Goal: Information Seeking & Learning: Check status

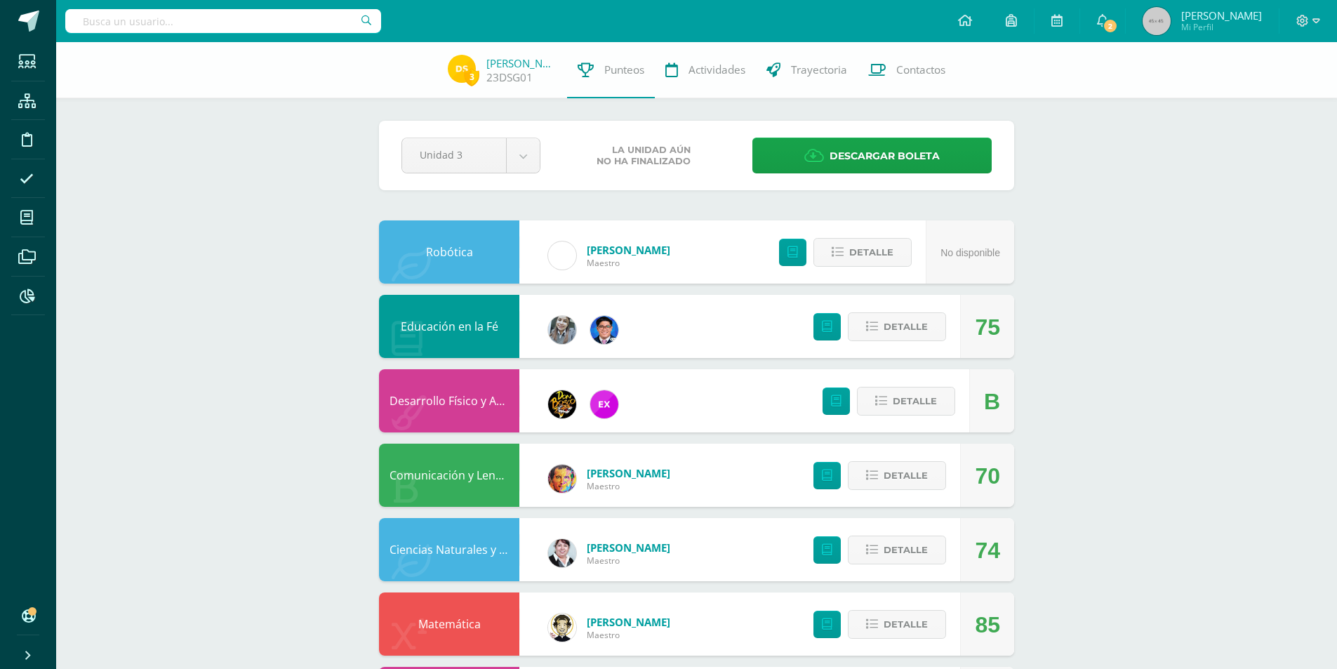
click at [170, 15] on input "text" at bounding box center [223, 21] width 316 height 24
type input "[PERSON_NAME]"
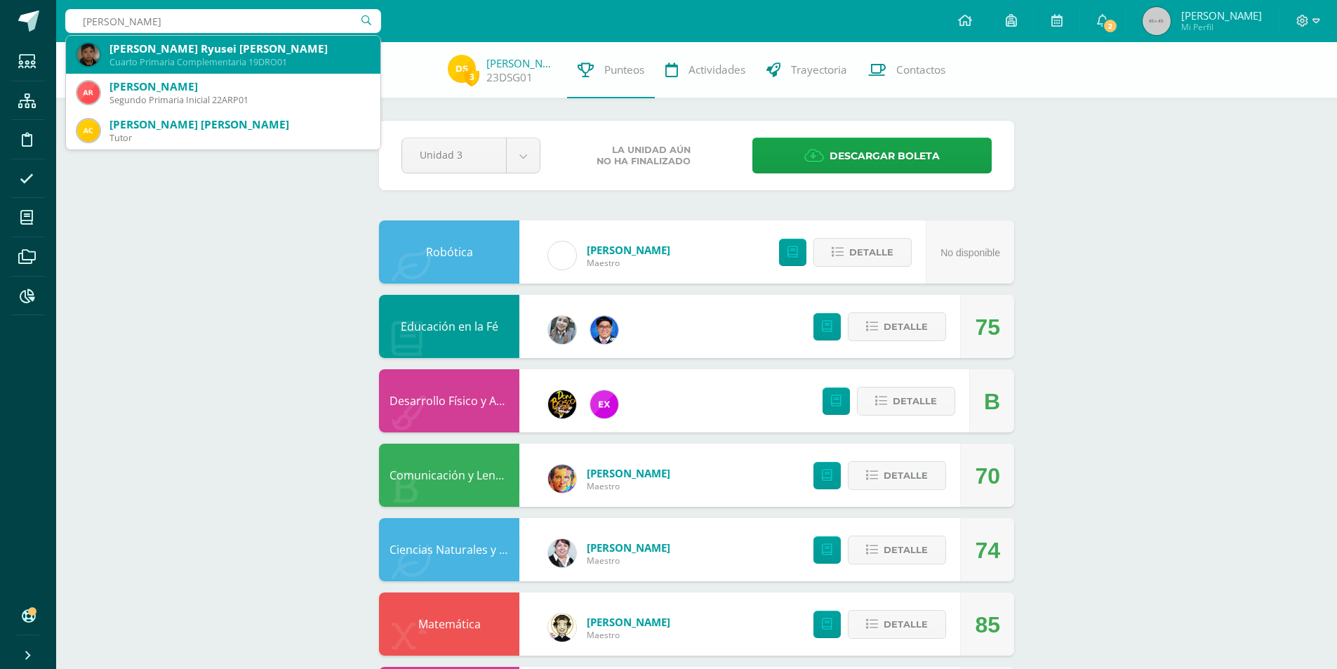
click at [165, 70] on div "Dante Damián Ryusei Rivas Orozco Cuarto Primaria Complementaria 19DRO01" at bounding box center [223, 55] width 292 height 38
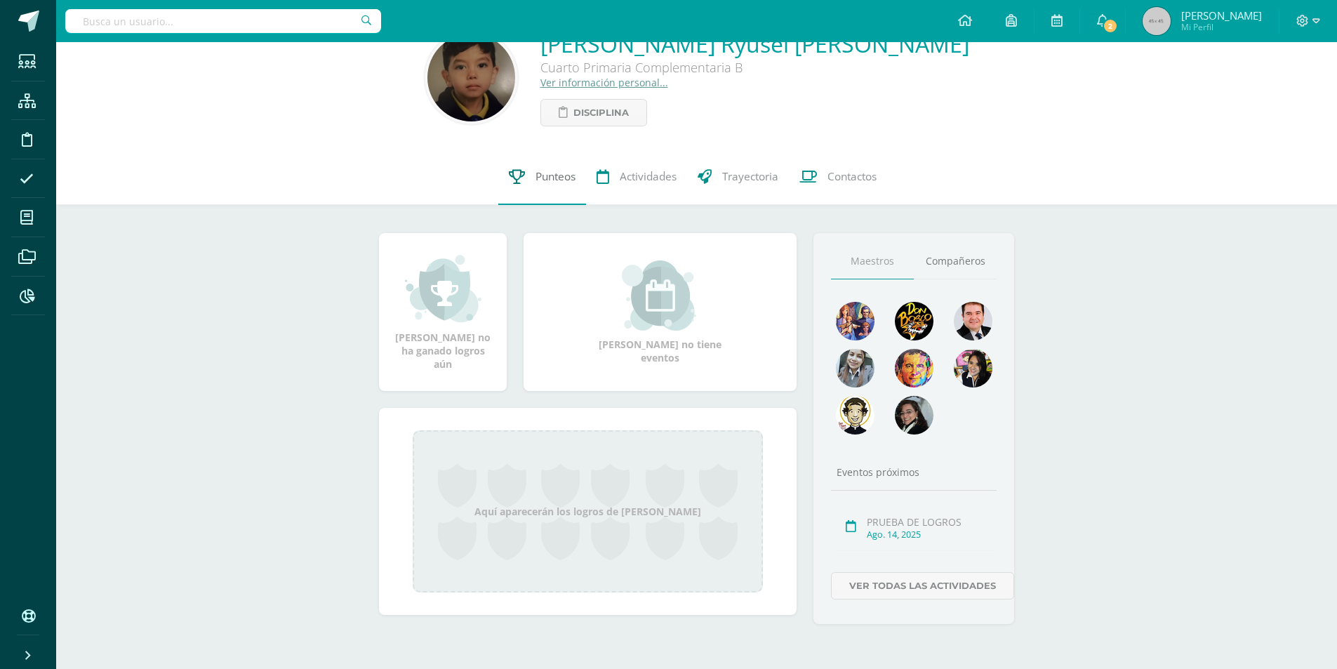
click at [554, 176] on span "Punteos" at bounding box center [555, 176] width 40 height 15
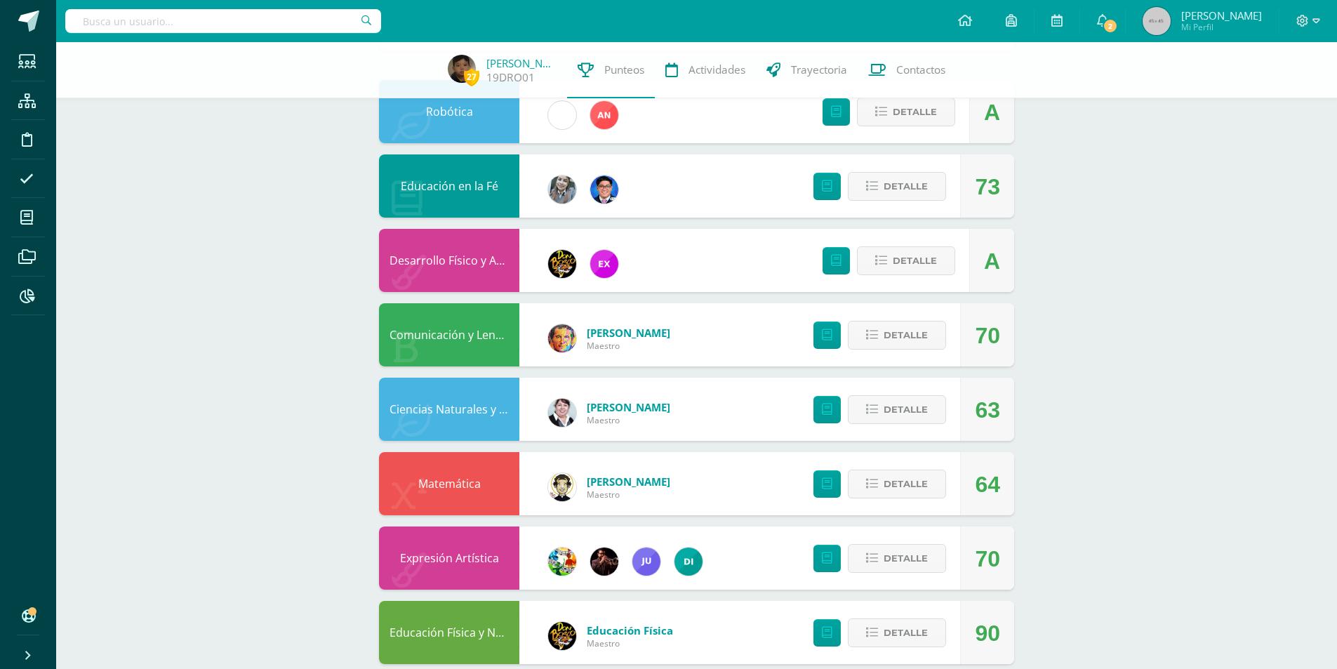
scroll to position [211, 0]
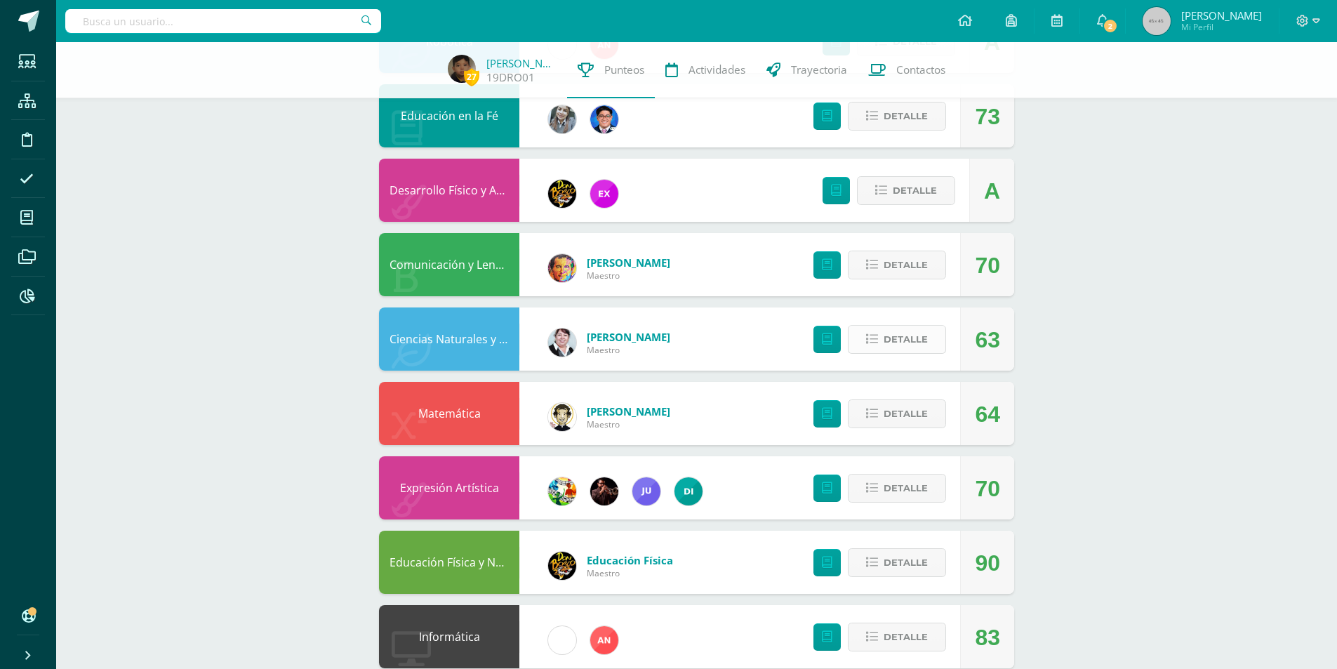
click at [902, 347] on span "Detalle" at bounding box center [905, 339] width 44 height 26
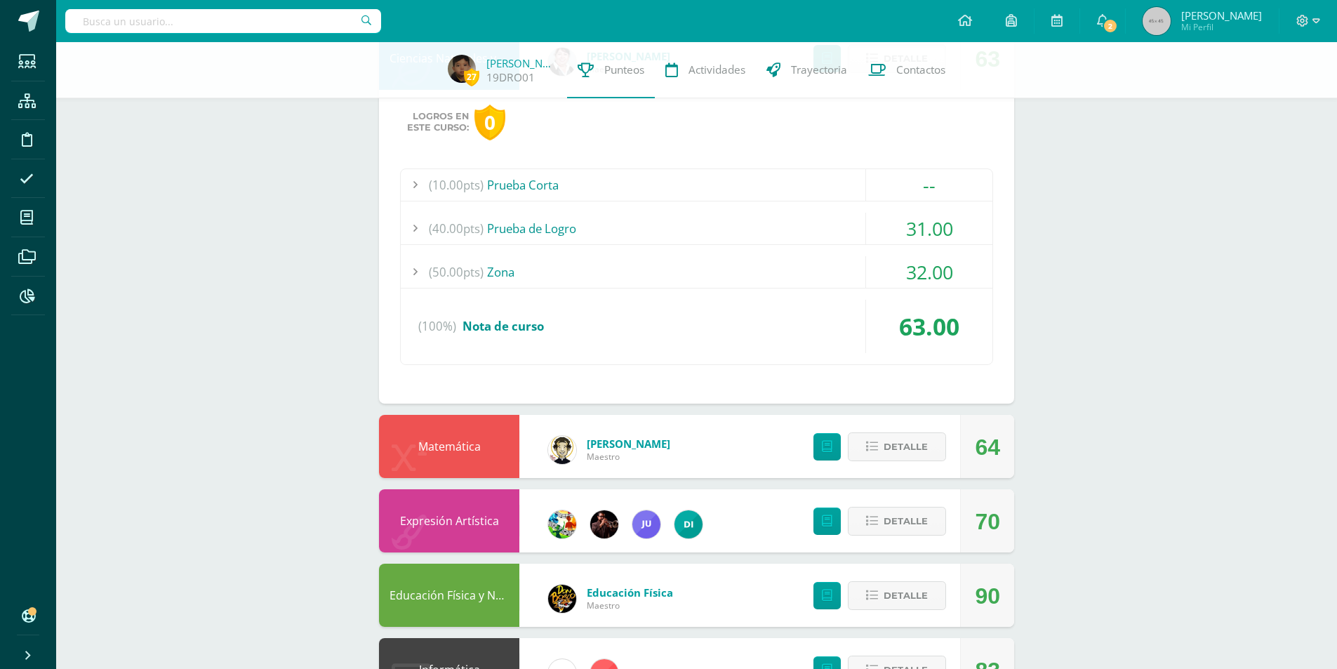
scroll to position [561, 0]
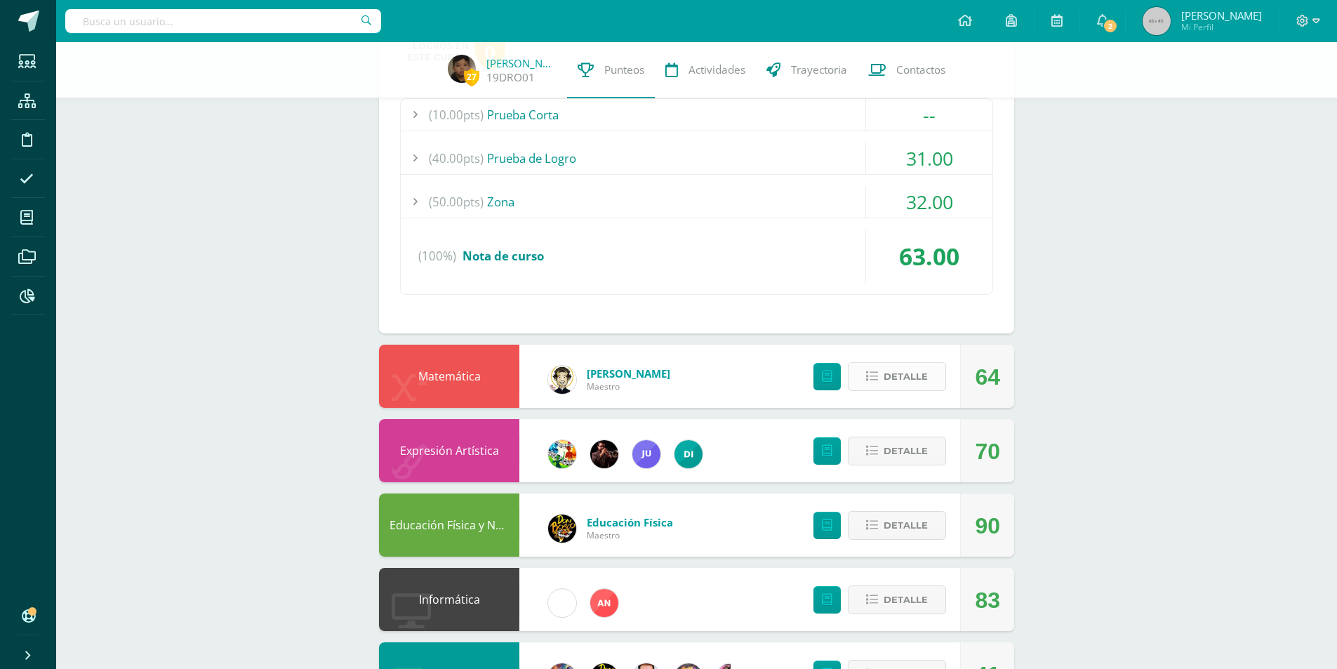
click at [919, 375] on span "Detalle" at bounding box center [905, 376] width 44 height 26
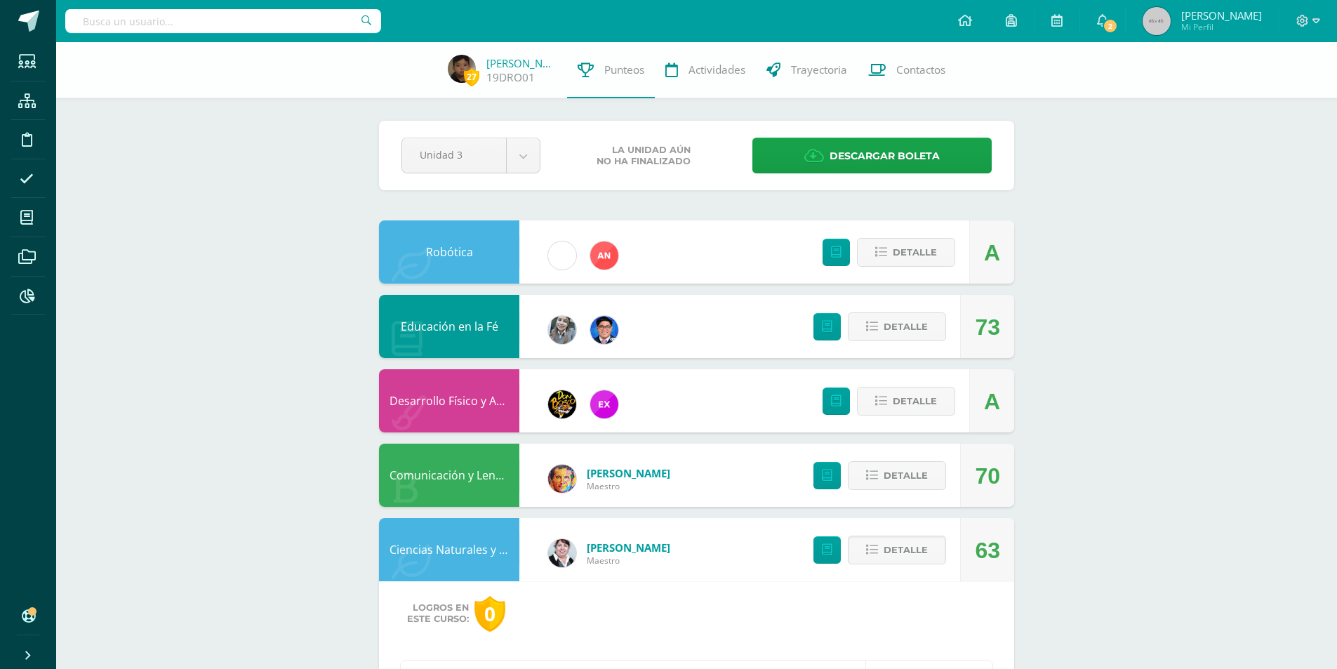
scroll to position [281, 0]
